Goal: Task Accomplishment & Management: Manage account settings

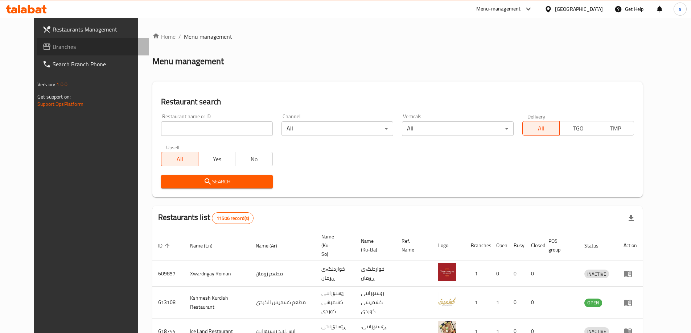
click at [44, 53] on link "Branches" at bounding box center [93, 46] width 112 height 17
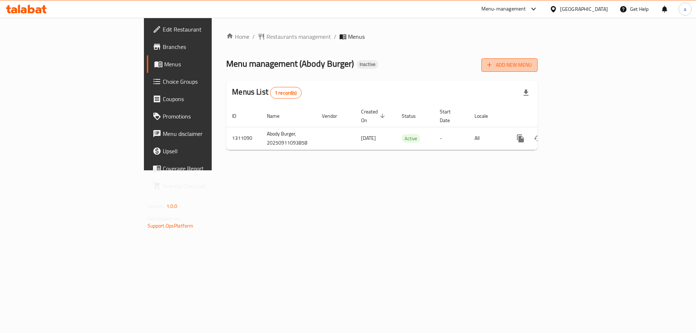
click at [532, 66] on span "Add New Menu" at bounding box center [509, 65] width 45 height 9
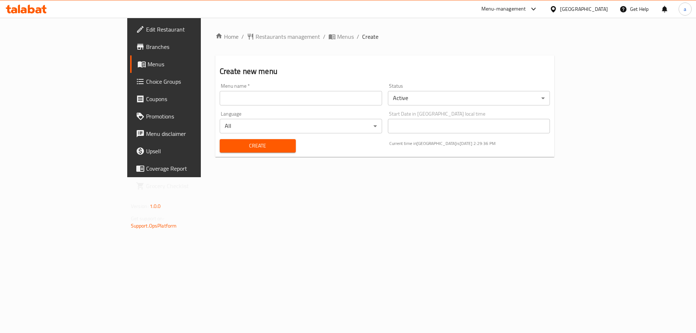
click at [382, 99] on input "text" at bounding box center [301, 98] width 162 height 15
type input "amna"
click at [220, 151] on button "Create" at bounding box center [258, 145] width 76 height 13
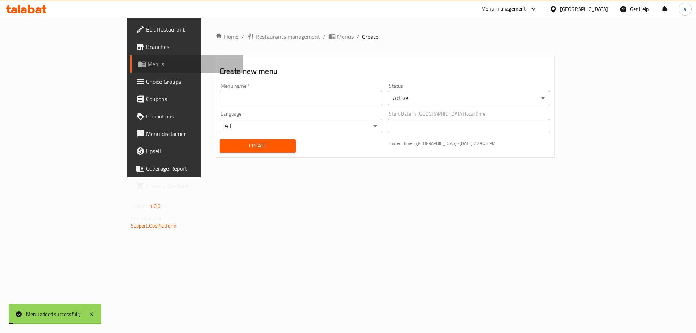
click at [130, 57] on link "Menus" at bounding box center [186, 63] width 113 height 17
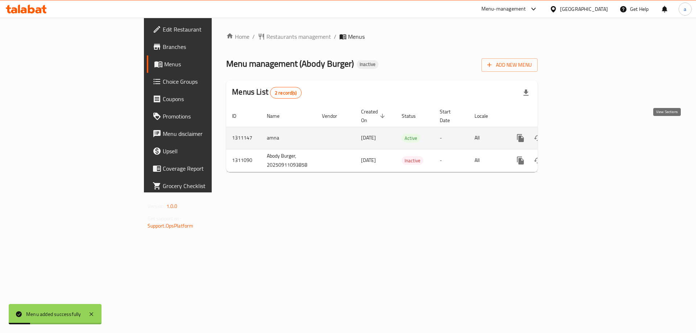
click at [581, 129] on link "enhanced table" at bounding box center [572, 137] width 17 height 17
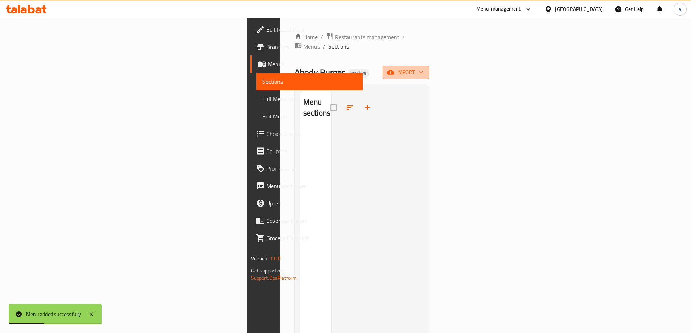
click at [394, 70] on icon "button" at bounding box center [390, 72] width 7 height 5
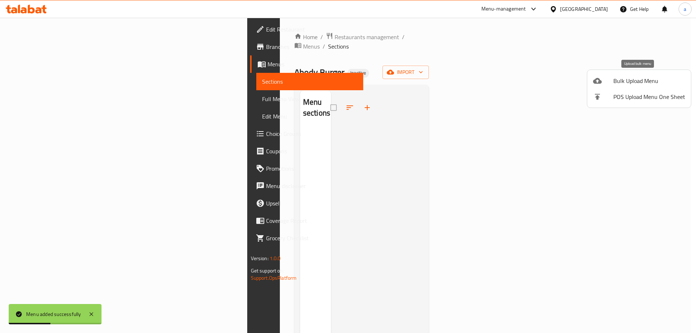
click at [639, 85] on span "Bulk Upload Menu" at bounding box center [649, 80] width 72 height 9
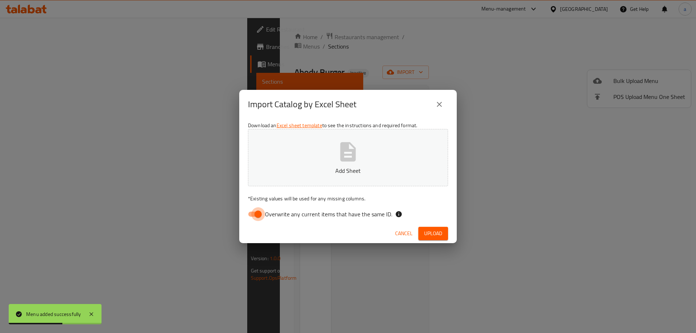
drag, startPoint x: 248, startPoint y: 212, endPoint x: 274, endPoint y: 169, distance: 49.4
click at [248, 212] on input "Overwrite any current items that have the same ID." at bounding box center [257, 214] width 41 height 14
checkbox input "false"
click at [274, 168] on p "Add Sheet" at bounding box center [348, 170] width 178 height 9
drag, startPoint x: 436, startPoint y: 231, endPoint x: 405, endPoint y: 227, distance: 31.1
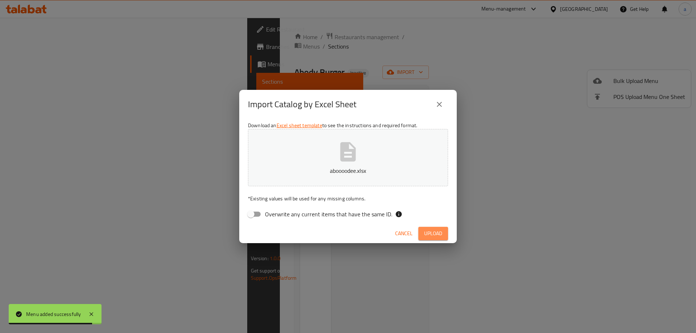
click at [436, 231] on span "Upload" at bounding box center [433, 233] width 18 height 9
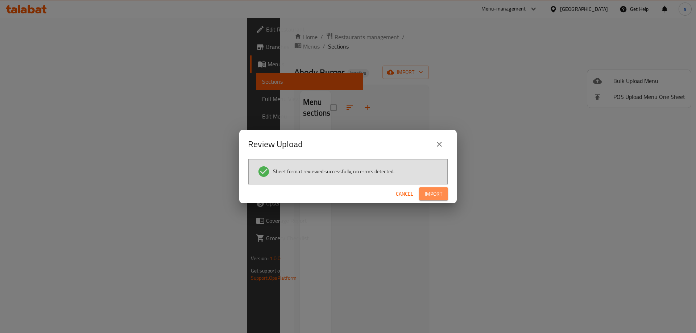
click at [441, 195] on span "Import" at bounding box center [433, 194] width 17 height 9
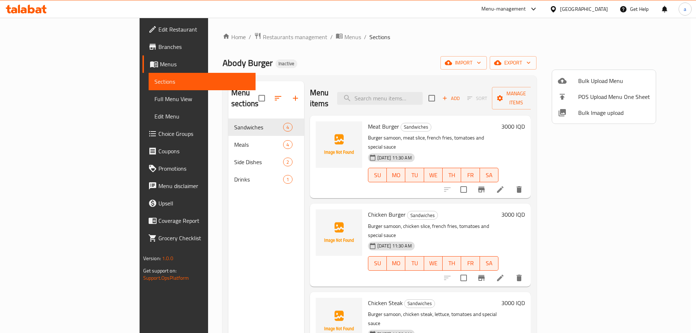
click at [185, 139] on div at bounding box center [348, 166] width 696 height 333
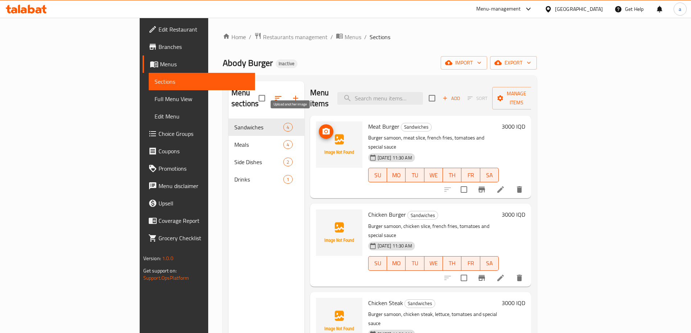
click at [322, 128] on icon "upload picture" at bounding box center [325, 131] width 7 height 7
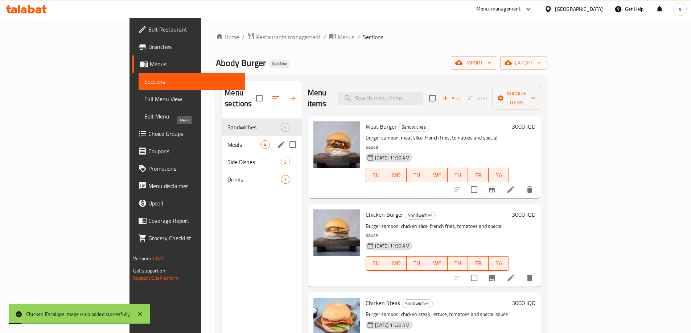
click at [227, 140] on span "Meals" at bounding box center [243, 144] width 33 height 9
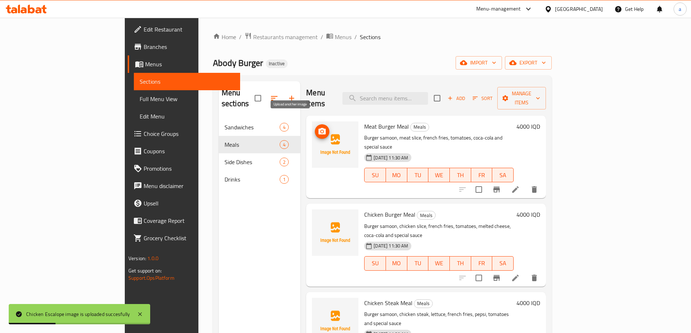
click at [318, 127] on icon "upload picture" at bounding box center [322, 131] width 9 height 9
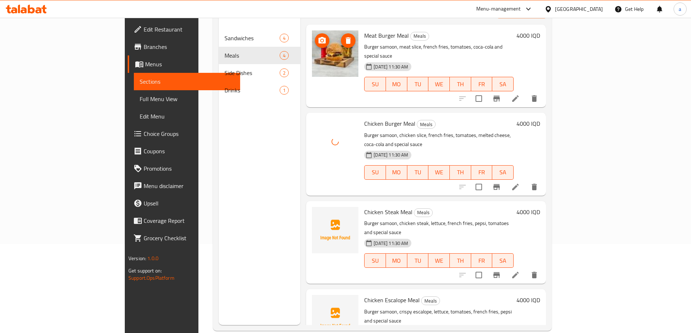
scroll to position [102, 0]
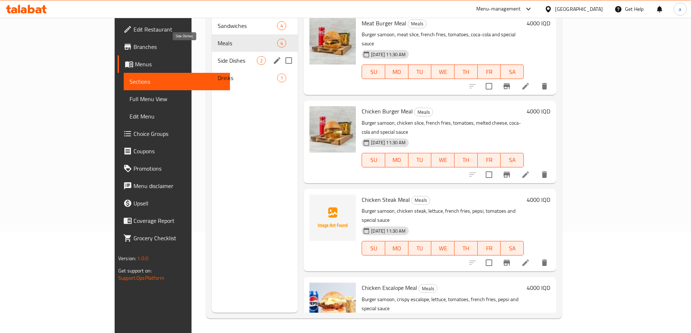
click at [218, 56] on span "Side Dishes" at bounding box center [237, 60] width 39 height 9
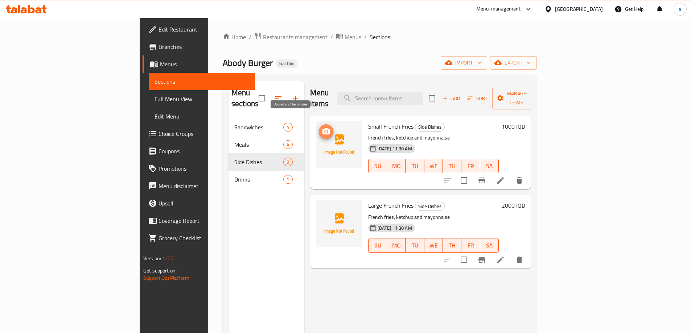
click at [322, 127] on icon "upload picture" at bounding box center [326, 131] width 9 height 9
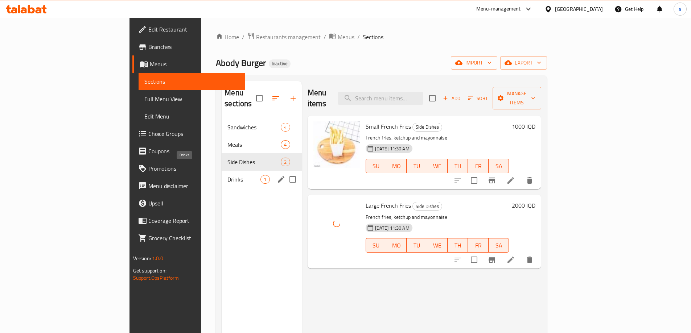
click at [227, 175] on span "Drinks" at bounding box center [243, 179] width 33 height 9
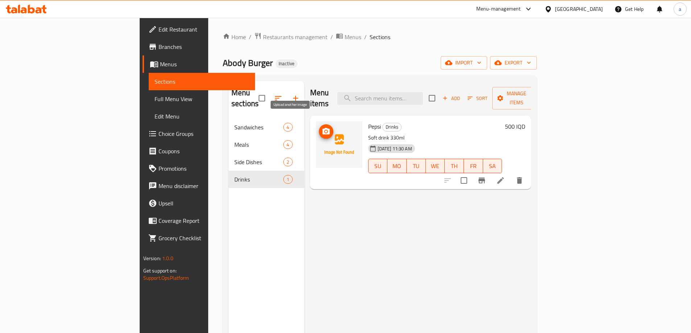
click at [322, 128] on icon "upload picture" at bounding box center [325, 131] width 7 height 7
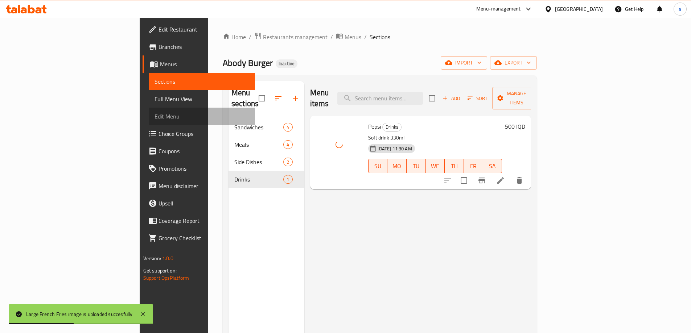
click at [149, 111] on link "Edit Menu" at bounding box center [202, 116] width 106 height 17
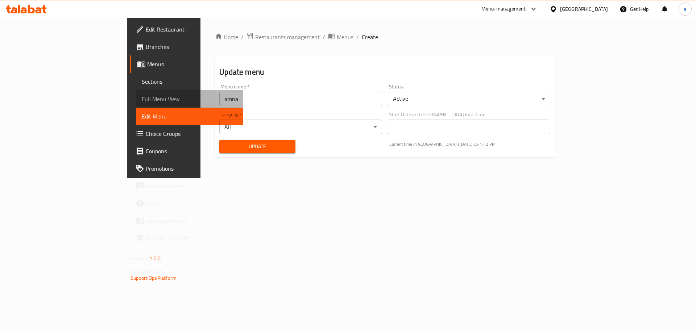
click at [142, 101] on span "Full Menu View" at bounding box center [190, 99] width 96 height 9
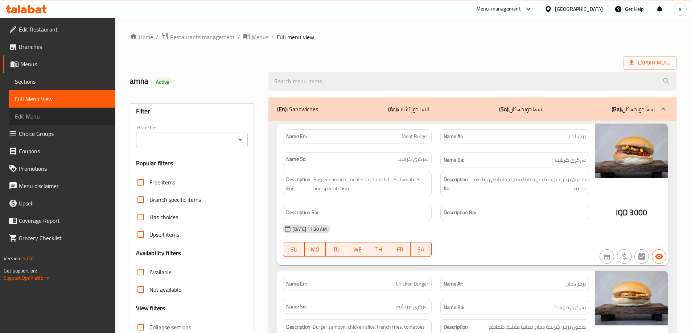
click at [71, 117] on span "Edit Menu" at bounding box center [62, 116] width 95 height 9
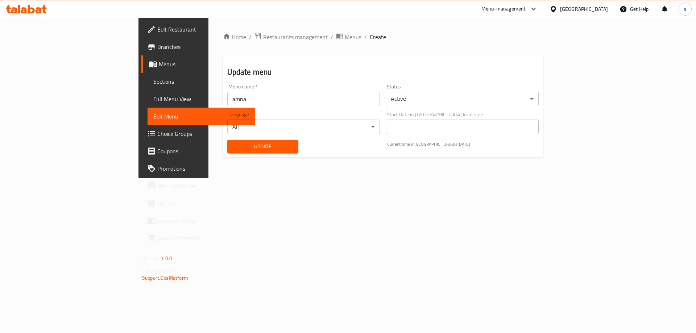
click at [153, 95] on span "Full Menu View" at bounding box center [201, 99] width 96 height 9
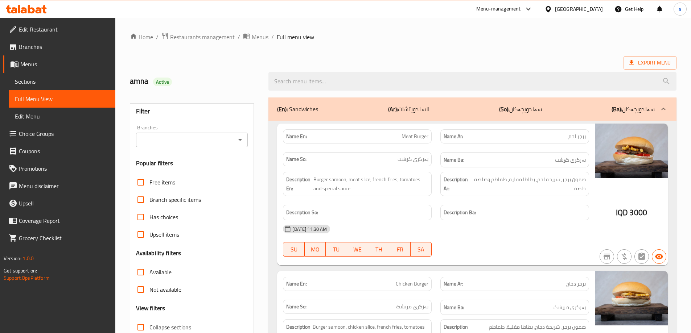
drag, startPoint x: 263, startPoint y: 139, endPoint x: 250, endPoint y: 135, distance: 13.0
click at [238, 138] on icon "Open" at bounding box center [240, 140] width 9 height 9
click at [202, 171] on li "Abody Burger," at bounding box center [191, 171] width 112 height 13
type input "Abody Burger,"
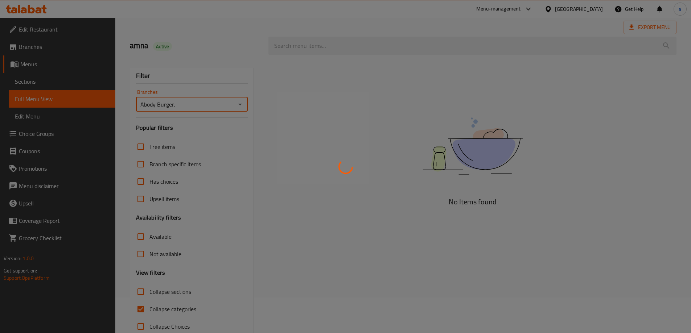
scroll to position [53, 0]
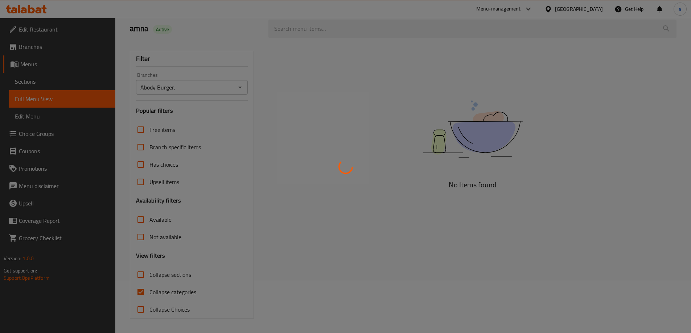
click at [142, 289] on div at bounding box center [345, 166] width 691 height 333
click at [144, 295] on div at bounding box center [345, 166] width 691 height 333
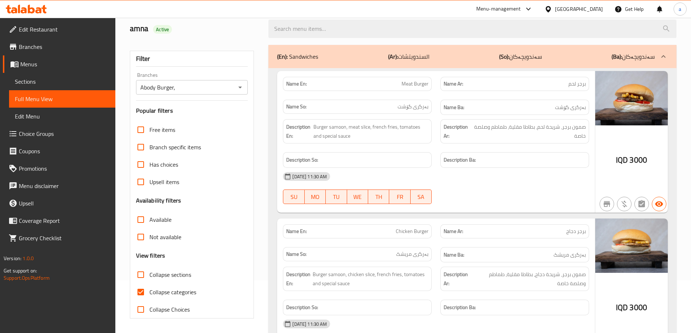
click at [157, 289] on span "Collapse categories" at bounding box center [172, 292] width 47 height 9
click at [149, 289] on input "Collapse categories" at bounding box center [140, 291] width 17 height 17
checkbox input "false"
drag, startPoint x: 524, startPoint y: 161, endPoint x: 404, endPoint y: 165, distance: 120.0
click at [404, 165] on div "Description En: Burger samoon, meat slice, french fries, tomatoes and special s…" at bounding box center [435, 143] width 315 height 57
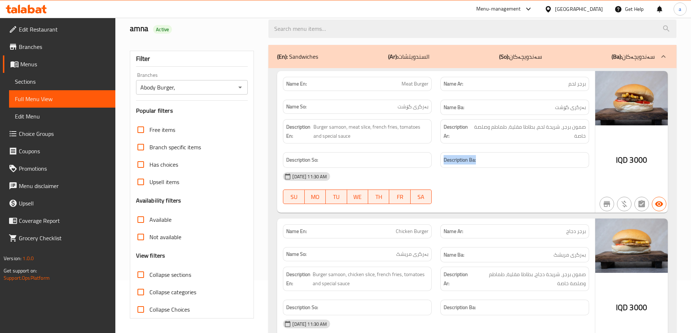
click at [400, 161] on h6 "Description So:" at bounding box center [357, 160] width 142 height 9
click at [397, 163] on h6 "Description So:" at bounding box center [357, 160] width 142 height 9
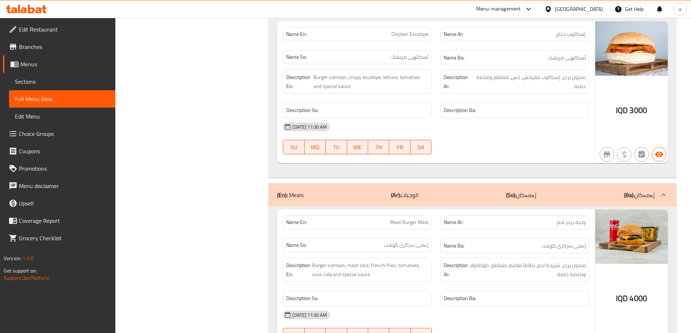
scroll to position [379, 0]
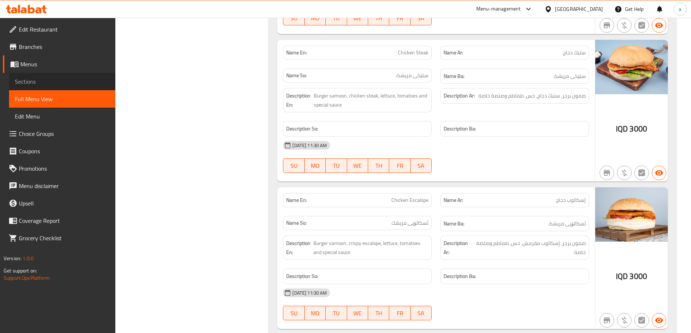
click at [40, 76] on link "Sections" at bounding box center [62, 81] width 106 height 17
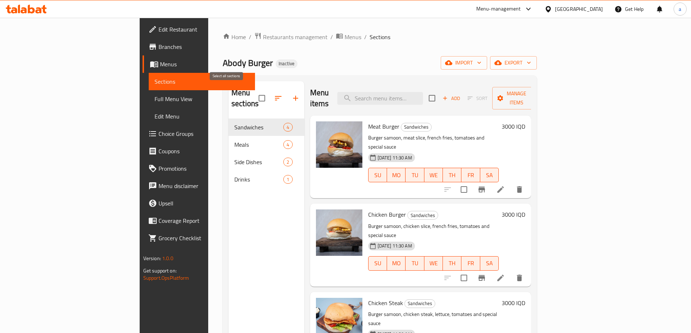
click at [254, 93] on input "checkbox" at bounding box center [261, 98] width 15 height 15
checkbox input "true"
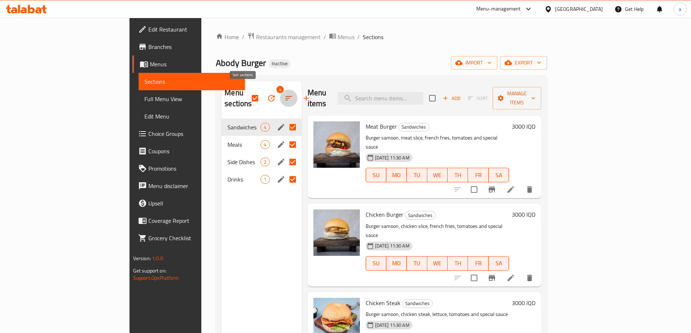
click at [280, 94] on button "button" at bounding box center [288, 98] width 17 height 17
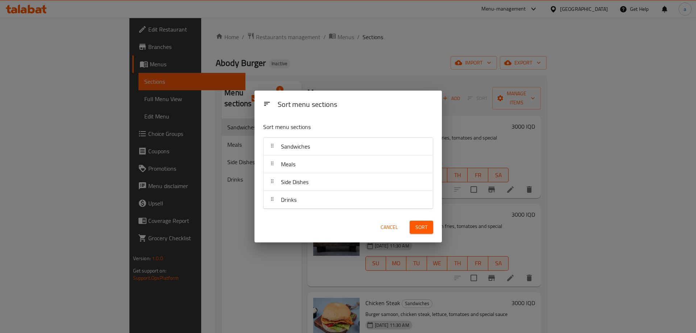
click at [235, 94] on div "Sort menu sections Sort menu sections Sandwiches Meals Side Dishes Drinks Cance…" at bounding box center [348, 166] width 696 height 333
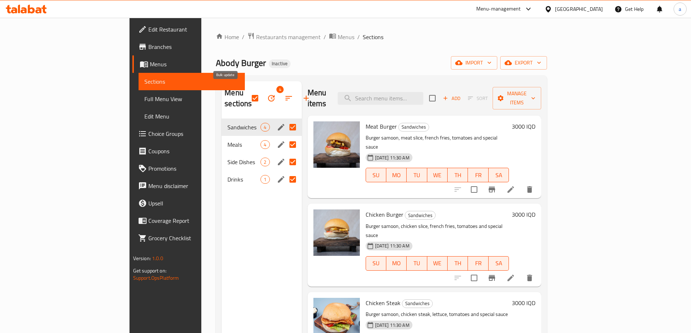
click at [267, 94] on icon "button" at bounding box center [271, 98] width 9 height 9
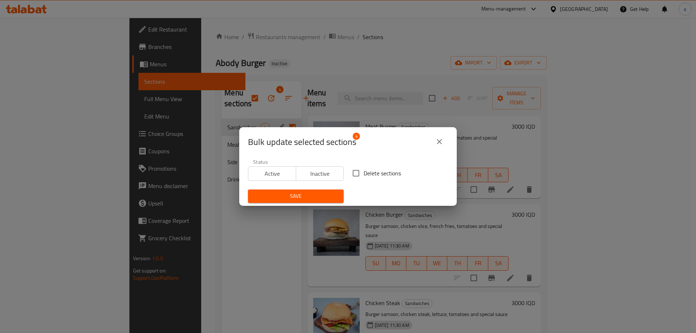
click at [364, 176] on span "Delete sections" at bounding box center [382, 173] width 37 height 9
click at [362, 176] on input "Delete sections" at bounding box center [355, 173] width 15 height 15
checkbox input "true"
click at [324, 196] on span "Save" at bounding box center [296, 196] width 84 height 9
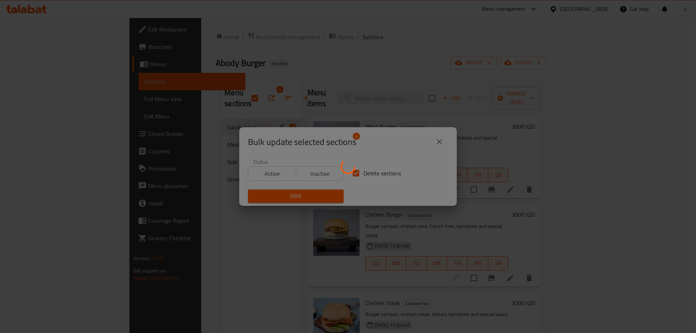
checkbox input "false"
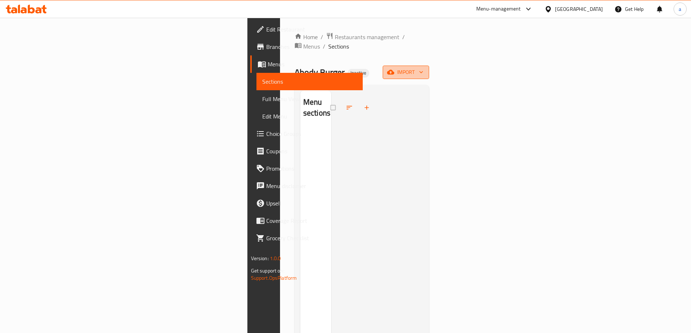
click at [423, 68] on span "import" at bounding box center [405, 72] width 35 height 9
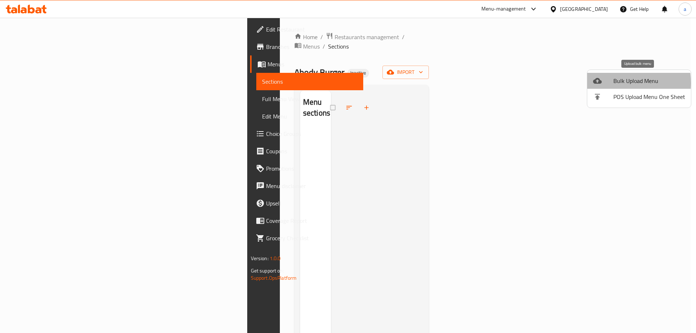
click at [608, 83] on div at bounding box center [603, 80] width 20 height 9
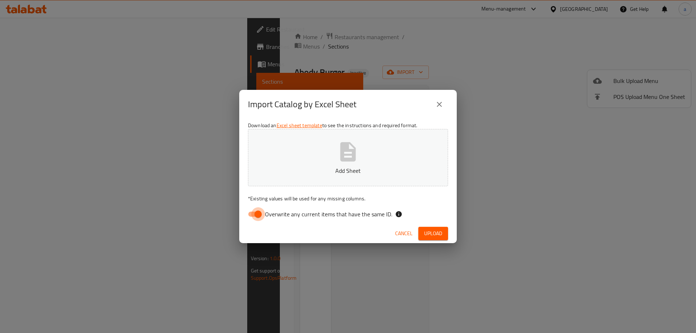
click at [261, 208] on input "Overwrite any current items that have the same ID." at bounding box center [257, 214] width 41 height 14
checkbox input "false"
click at [277, 169] on p "Add Sheet" at bounding box center [348, 170] width 178 height 9
click at [423, 227] on button "Upload" at bounding box center [433, 233] width 30 height 13
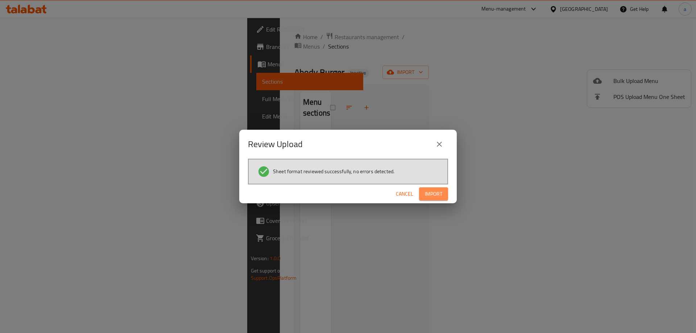
click at [434, 189] on button "Import" at bounding box center [433, 193] width 29 height 13
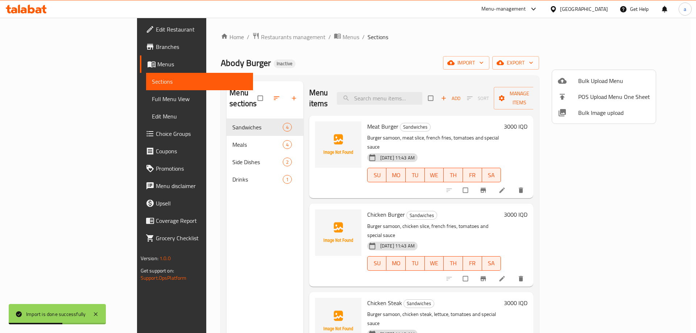
click at [310, 77] on div at bounding box center [348, 166] width 696 height 333
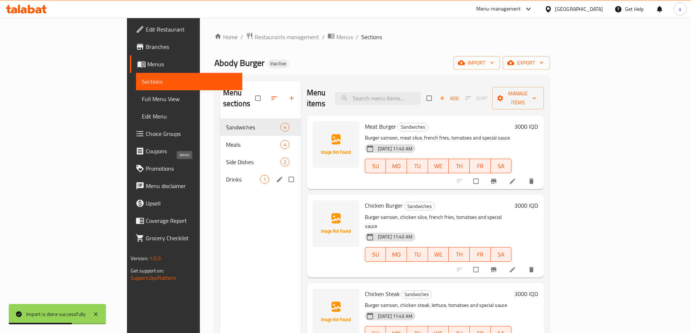
click at [226, 175] on span "Drinks" at bounding box center [243, 179] width 34 height 9
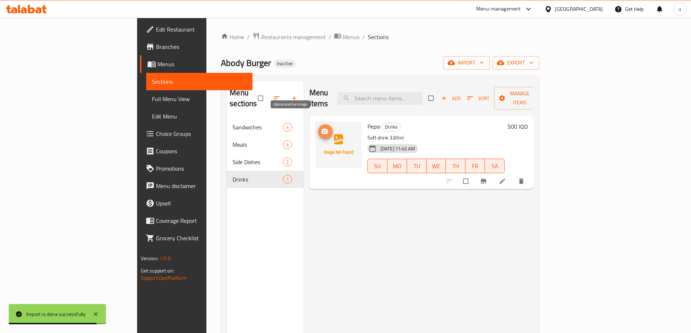
click at [318, 128] on span "upload picture" at bounding box center [325, 131] width 15 height 7
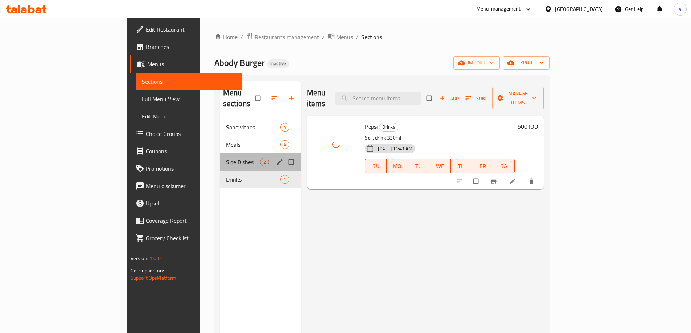
click at [220, 153] on div "Side Dishes 2" at bounding box center [260, 161] width 81 height 17
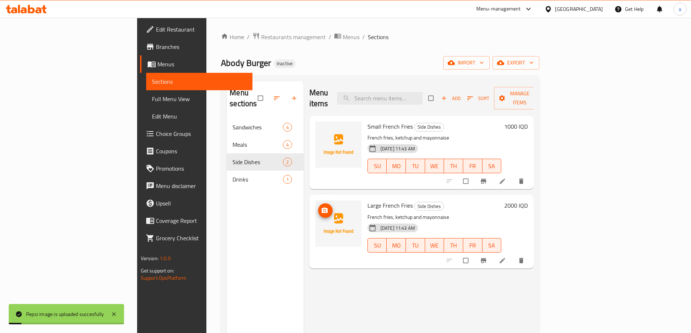
click at [315, 200] on img at bounding box center [338, 223] width 46 height 46
click at [321, 207] on icon "upload picture" at bounding box center [324, 210] width 7 height 7
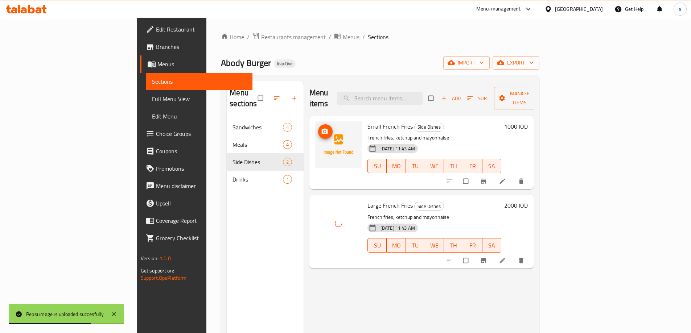
click at [323, 131] on circle "upload picture" at bounding box center [324, 132] width 2 height 2
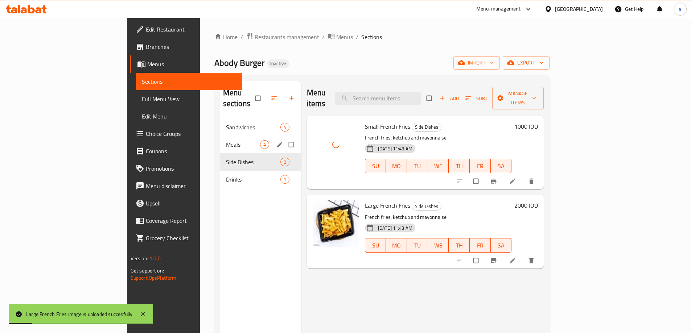
drag, startPoint x: 161, startPoint y: 137, endPoint x: 178, endPoint y: 132, distance: 18.1
click at [226, 140] on span "Meals" at bounding box center [243, 144] width 34 height 9
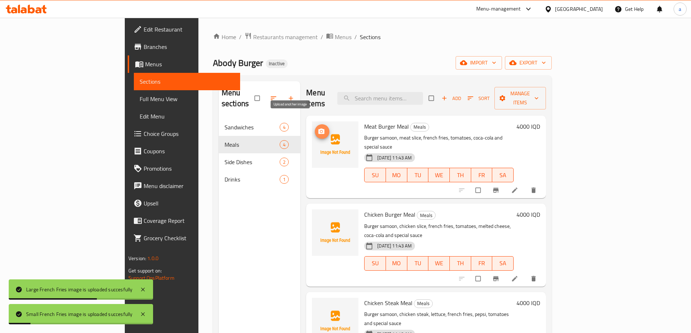
click at [315, 128] on span "upload picture" at bounding box center [322, 131] width 15 height 7
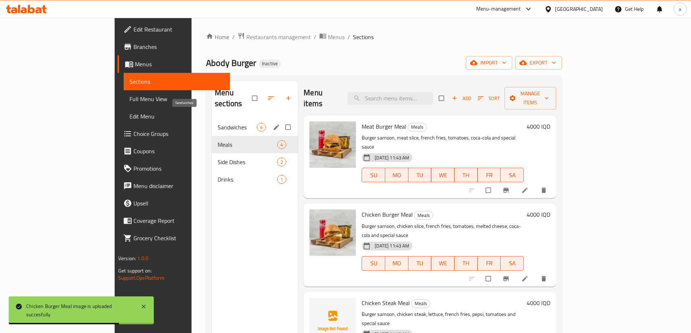
click at [218, 123] on span "Sandwiches" at bounding box center [237, 127] width 39 height 9
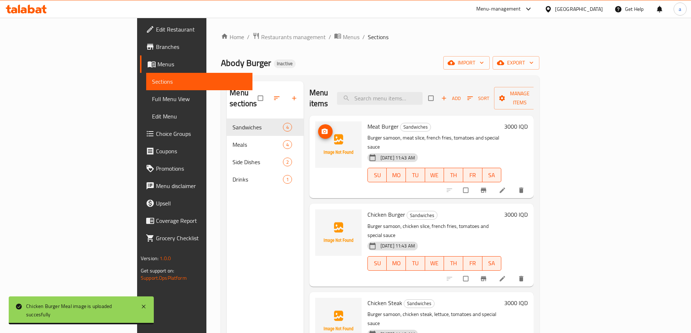
click at [315, 121] on img at bounding box center [338, 144] width 46 height 46
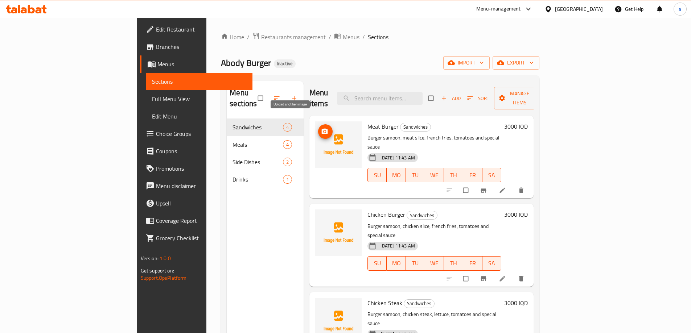
click at [318, 128] on span "upload picture" at bounding box center [325, 131] width 15 height 7
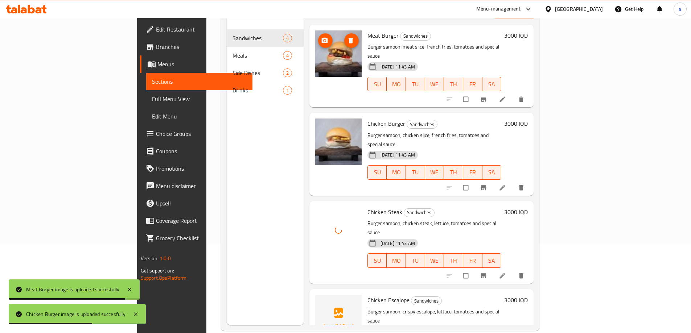
scroll to position [102, 0]
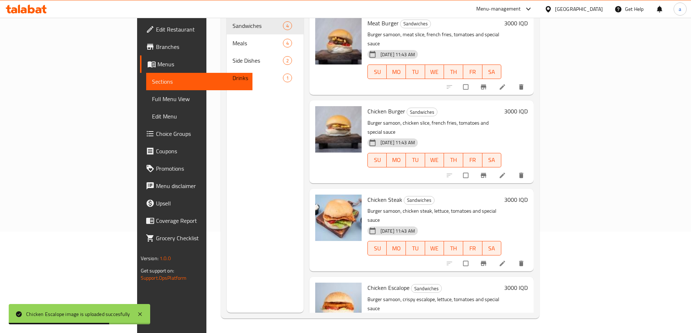
click at [157, 65] on span "Menus" at bounding box center [201, 64] width 89 height 9
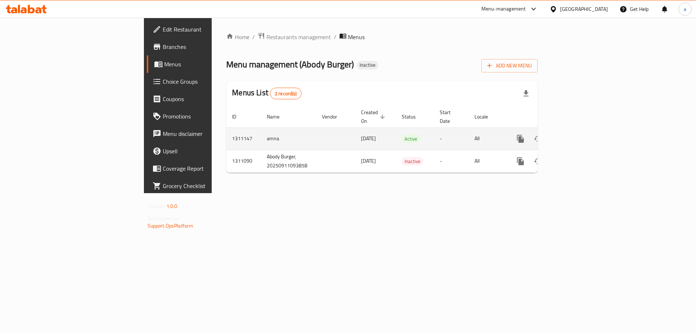
click at [577, 134] on icon "enhanced table" at bounding box center [572, 138] width 9 height 9
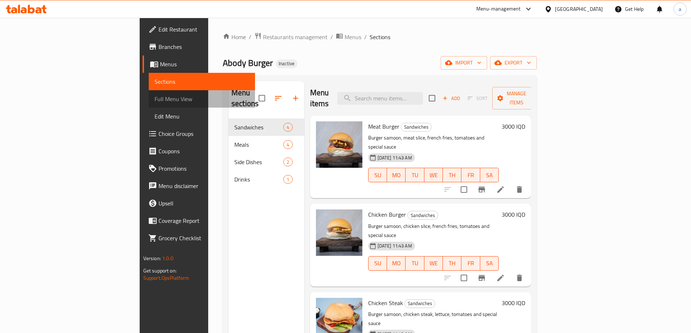
click at [154, 97] on span "Full Menu View" at bounding box center [201, 99] width 95 height 9
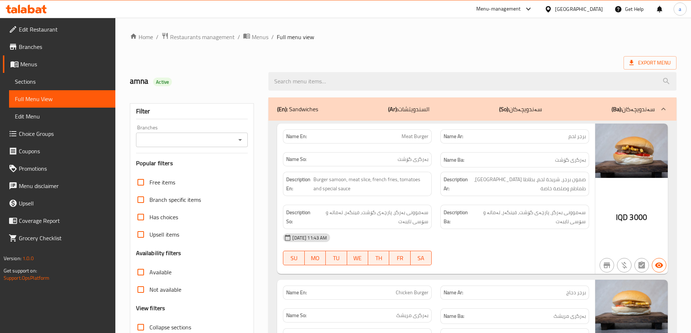
click at [237, 137] on icon "Open" at bounding box center [240, 140] width 9 height 9
click at [219, 172] on li "Abody Burger," at bounding box center [191, 171] width 112 height 13
type input "Abody Burger,"
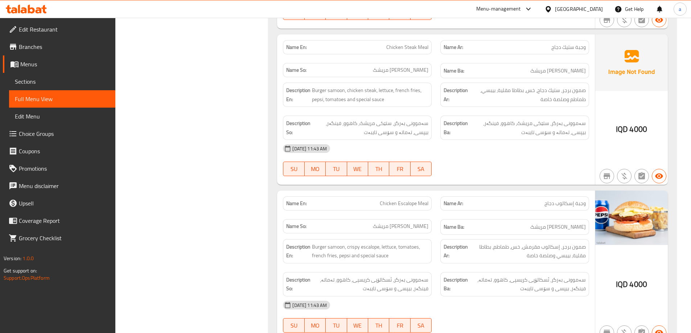
scroll to position [1059, 0]
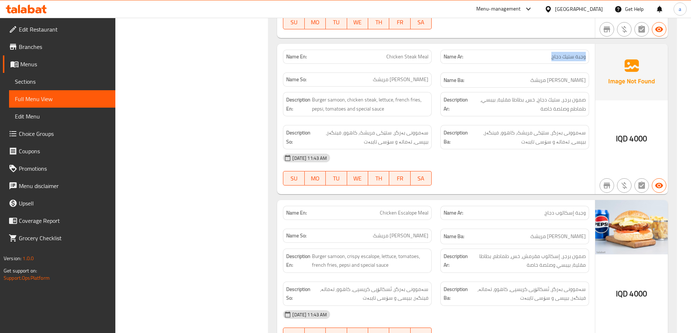
drag, startPoint x: 530, startPoint y: 57, endPoint x: 590, endPoint y: 57, distance: 59.5
click at [590, 57] on div "Name Ar: وجبة ستيك دجاج" at bounding box center [514, 56] width 157 height 23
copy span "وجبة ستيك دجاج"
click at [671, 84] on div "Name En: Meat Burger Meal Name Ar: وجبة برجر لحم Name So: ژەمی بەرگرى گۆشت Name…" at bounding box center [472, 46] width 408 height 637
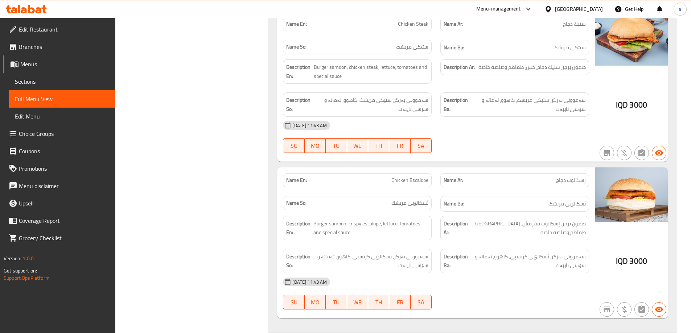
scroll to position [0, 0]
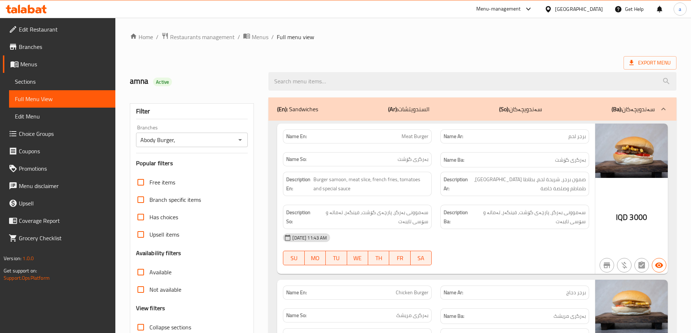
click at [50, 32] on span "Edit Restaurant" at bounding box center [64, 29] width 91 height 9
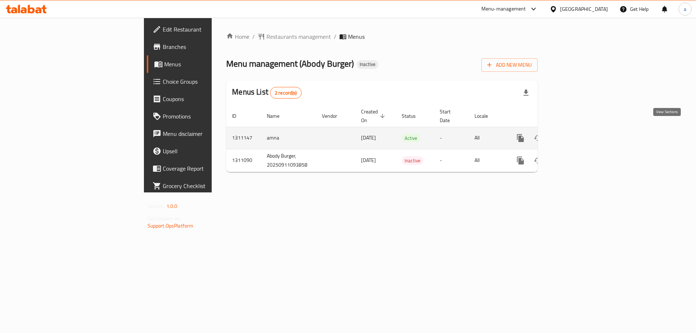
click at [577, 134] on icon "enhanced table" at bounding box center [572, 138] width 9 height 9
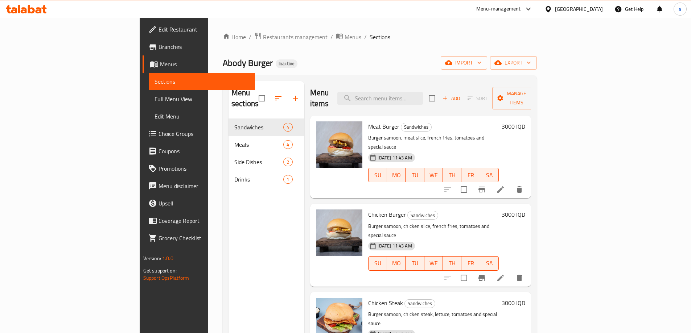
click at [149, 105] on link "Full Menu View" at bounding box center [202, 98] width 106 height 17
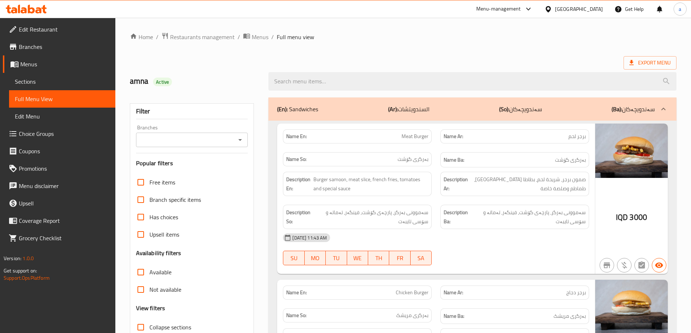
click at [244, 138] on icon "Open" at bounding box center [240, 140] width 9 height 9
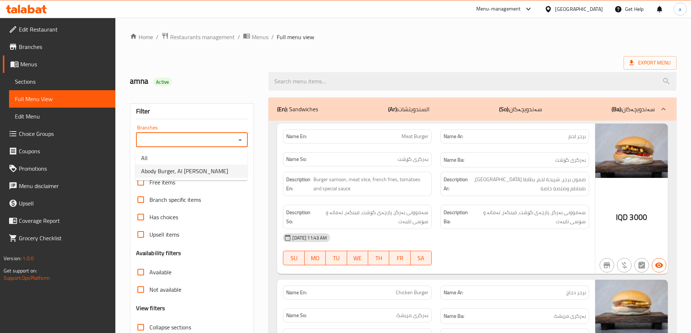
click at [204, 168] on li "Abody Burger, Al Dora" at bounding box center [191, 171] width 112 height 13
type input "Abody Burger, Al Dora"
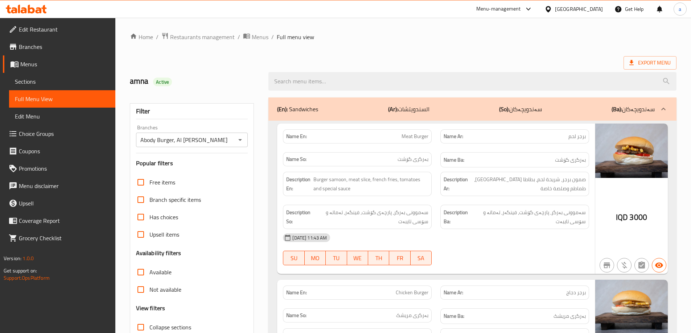
click at [352, 57] on div "Export Menu" at bounding box center [403, 62] width 546 height 13
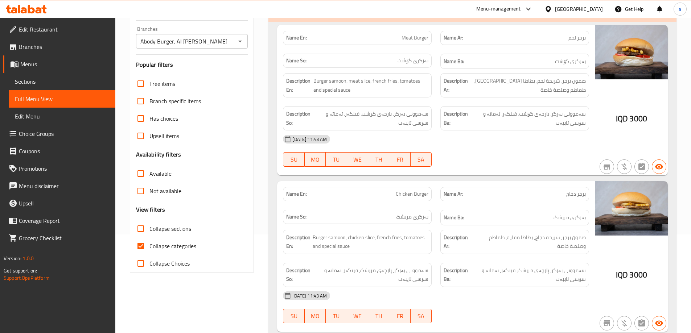
scroll to position [109, 0]
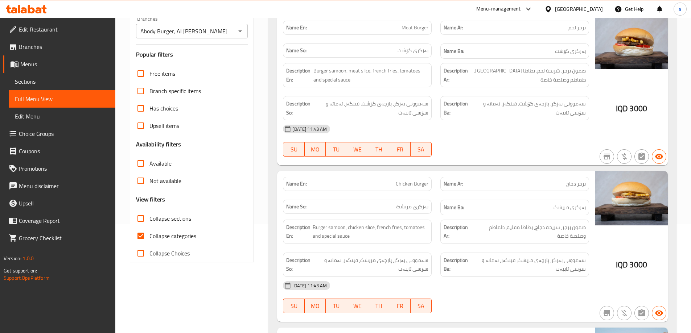
click at [176, 235] on span "Collapse categories" at bounding box center [172, 236] width 47 height 9
click at [149, 235] on input "Collapse categories" at bounding box center [140, 235] width 17 height 17
checkbox input "false"
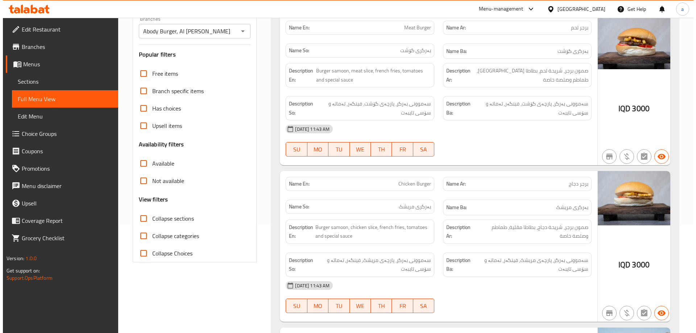
scroll to position [0, 0]
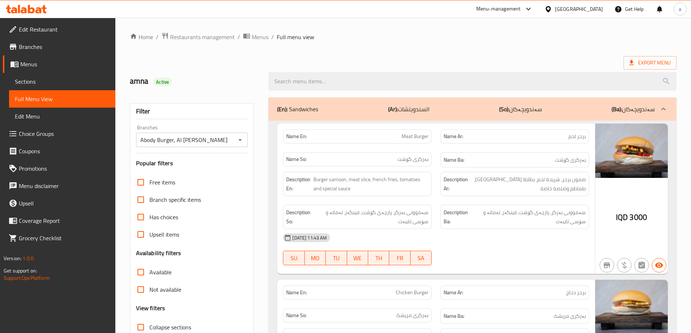
click at [651, 35] on ol "Home / Restaurants management / Menus / Full menu view" at bounding box center [403, 36] width 546 height 9
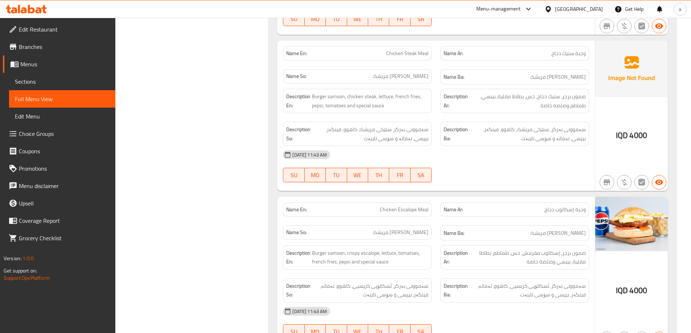
scroll to position [1059, 0]
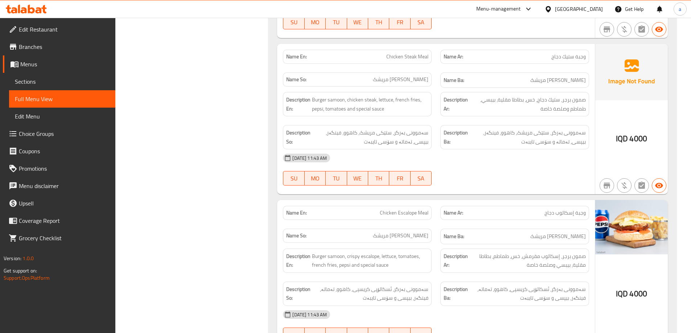
click at [51, 39] on link "Branches" at bounding box center [59, 46] width 112 height 17
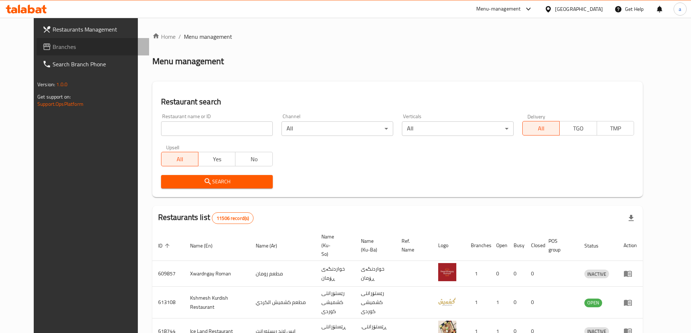
click at [52, 42] on link "Branches" at bounding box center [93, 46] width 112 height 17
